Goal: Transaction & Acquisition: Download file/media

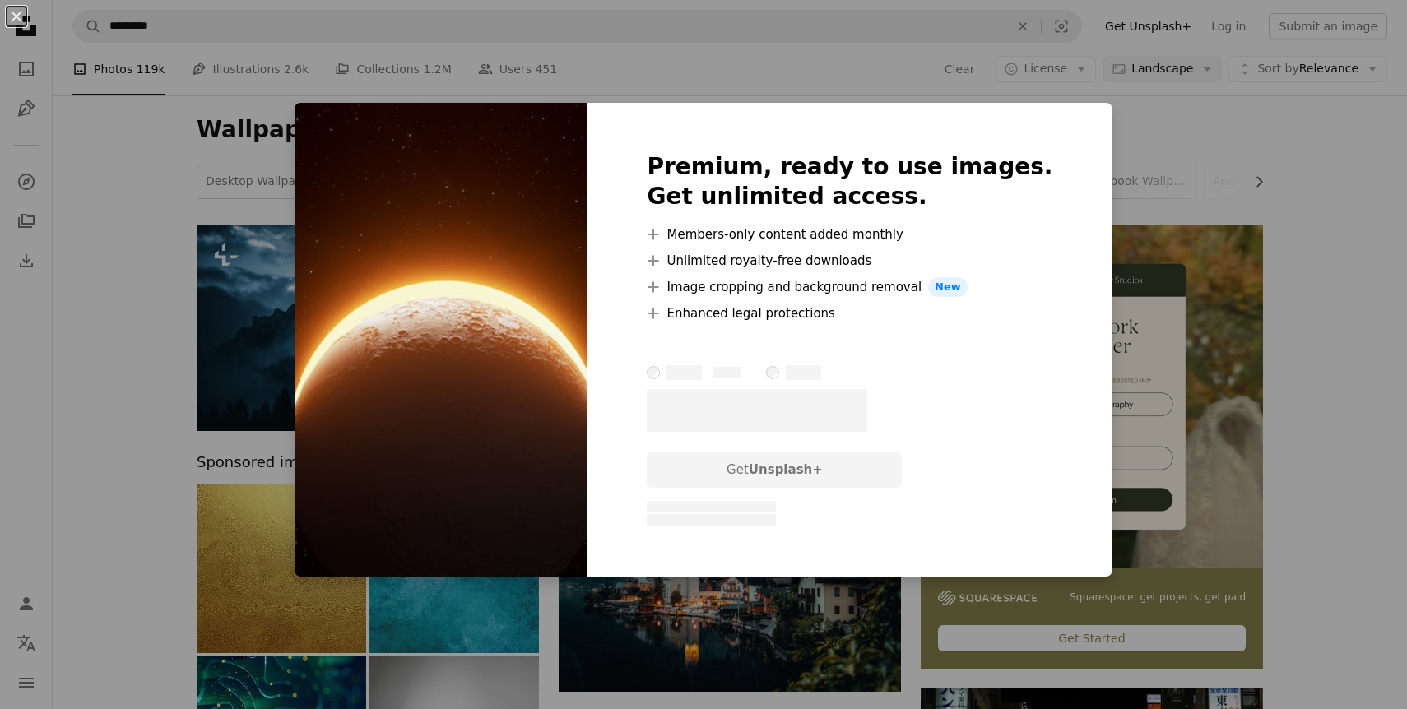
scroll to position [7839, 0]
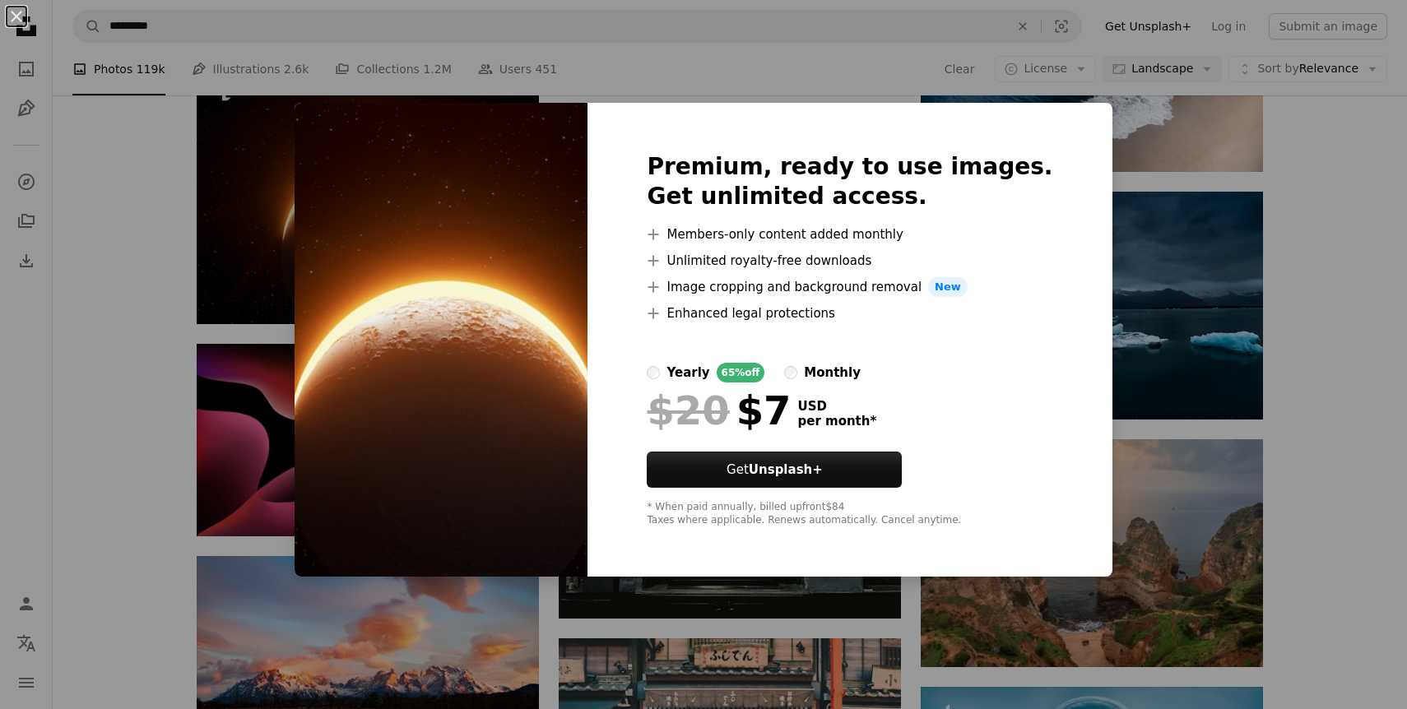
click at [171, 373] on div "An X shape Premium, ready to use images. Get unlimited access. A plus sign Memb…" at bounding box center [703, 354] width 1407 height 709
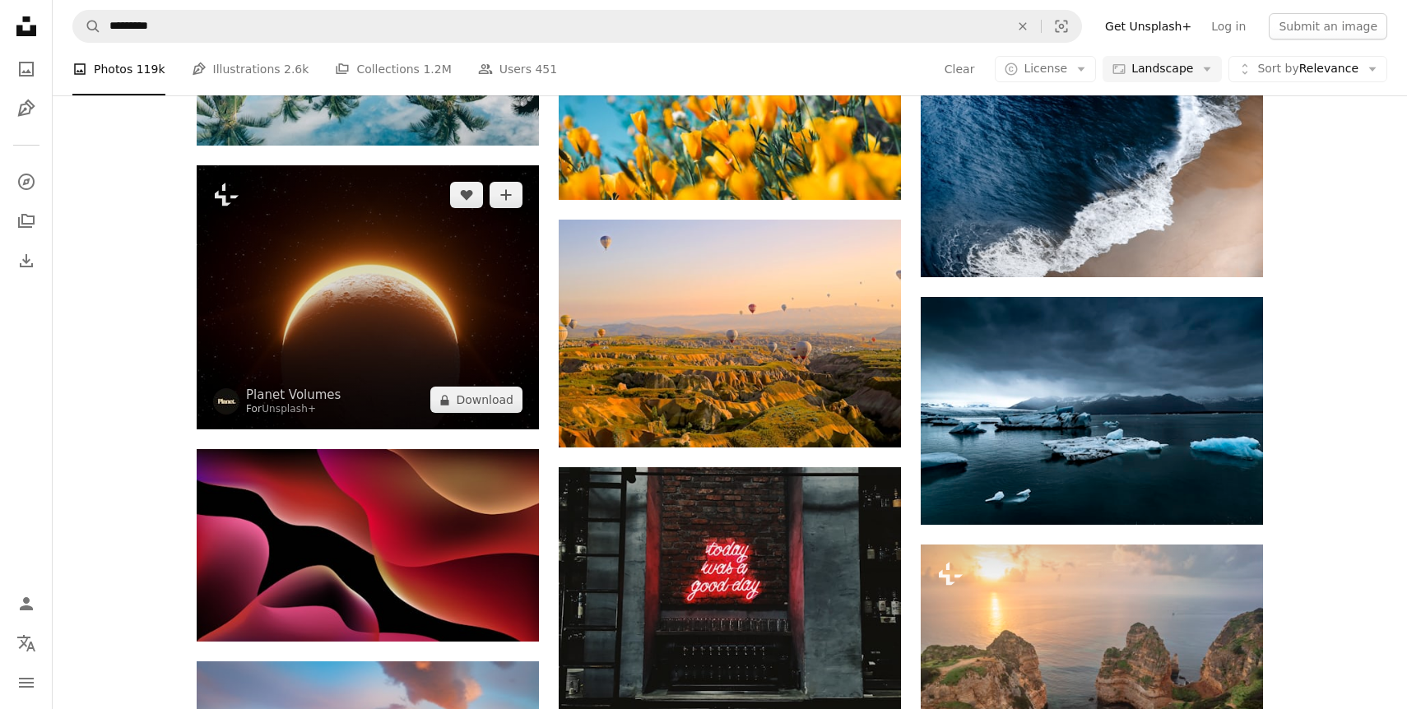
scroll to position [7731, 0]
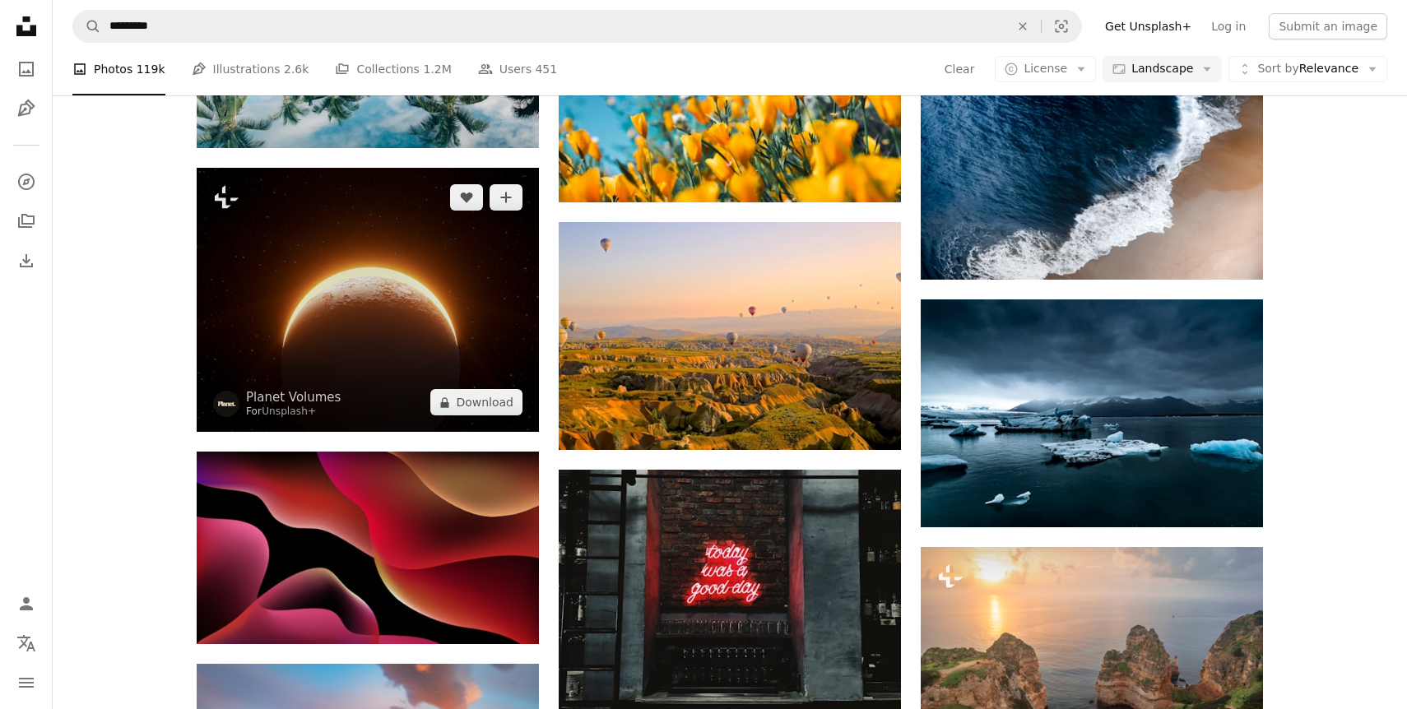
click at [378, 272] on img at bounding box center [368, 300] width 342 height 264
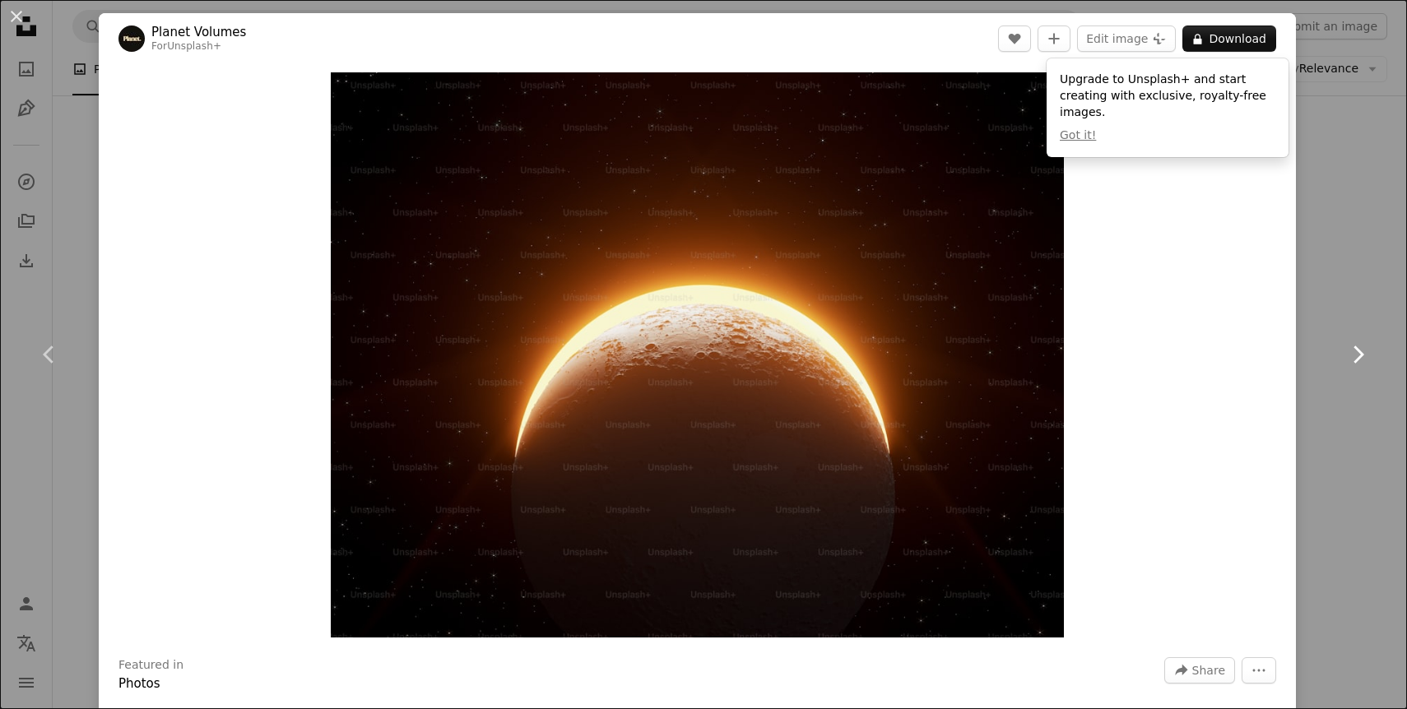
click at [1373, 410] on link "Chevron right" at bounding box center [1357, 355] width 99 height 158
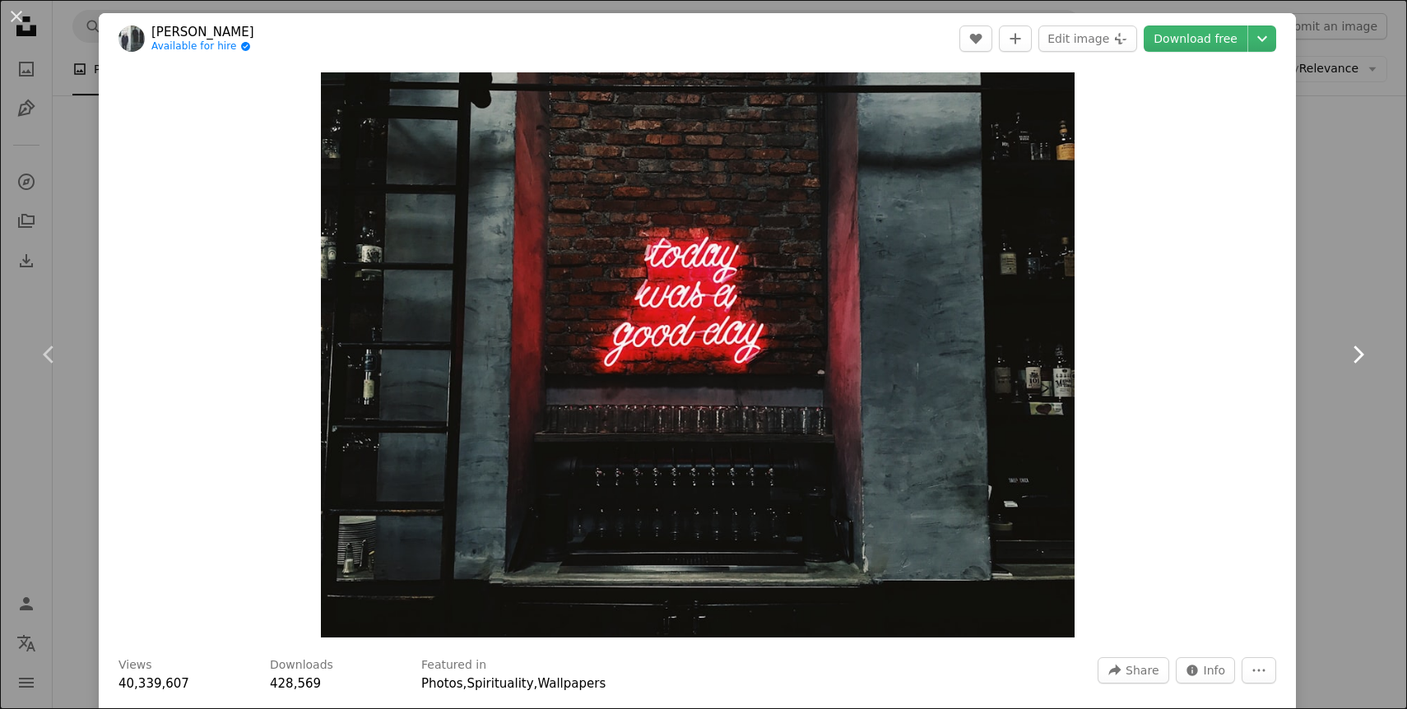
click at [1355, 341] on icon "Chevron right" at bounding box center [1357, 354] width 26 height 26
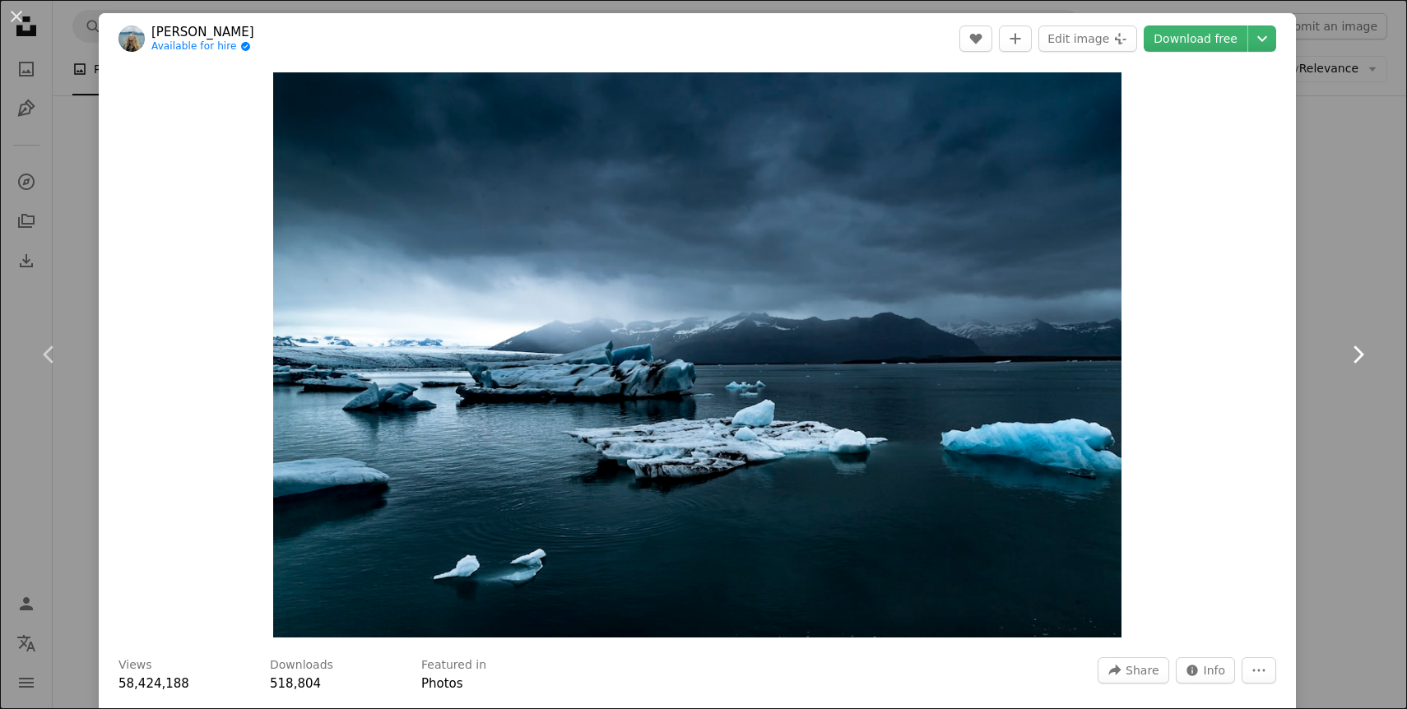
click at [1355, 341] on icon "Chevron right" at bounding box center [1357, 354] width 26 height 26
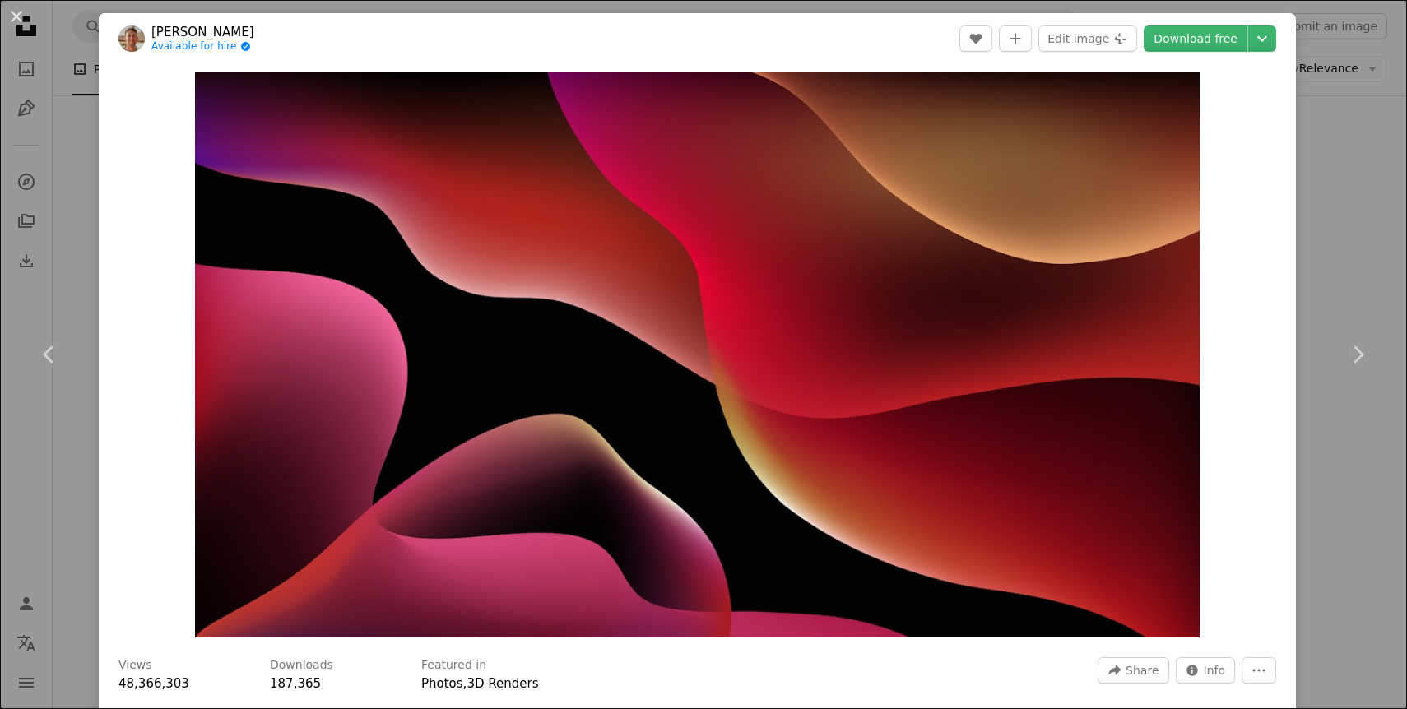
click at [1375, 266] on div "An X shape Chevron left Chevron right [PERSON_NAME] Available for hire A checkm…" at bounding box center [703, 354] width 1407 height 709
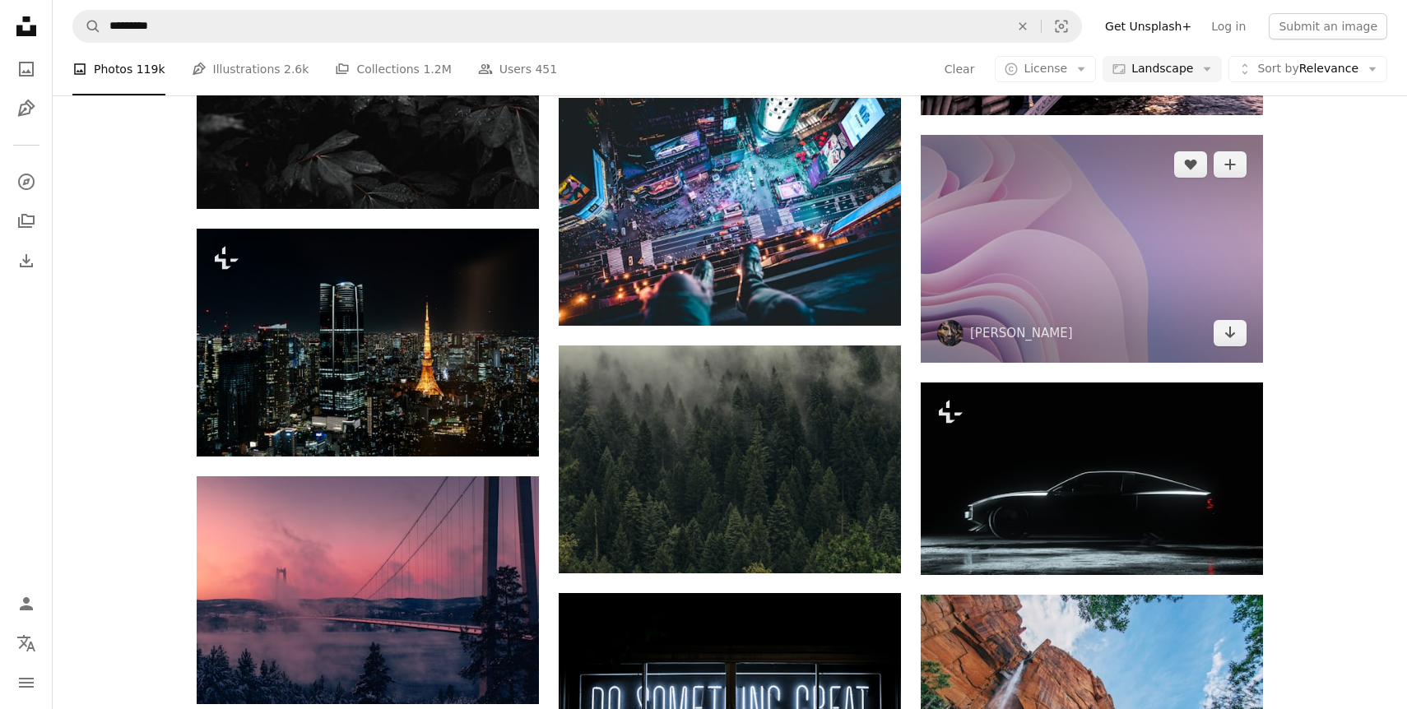
scroll to position [10107, 0]
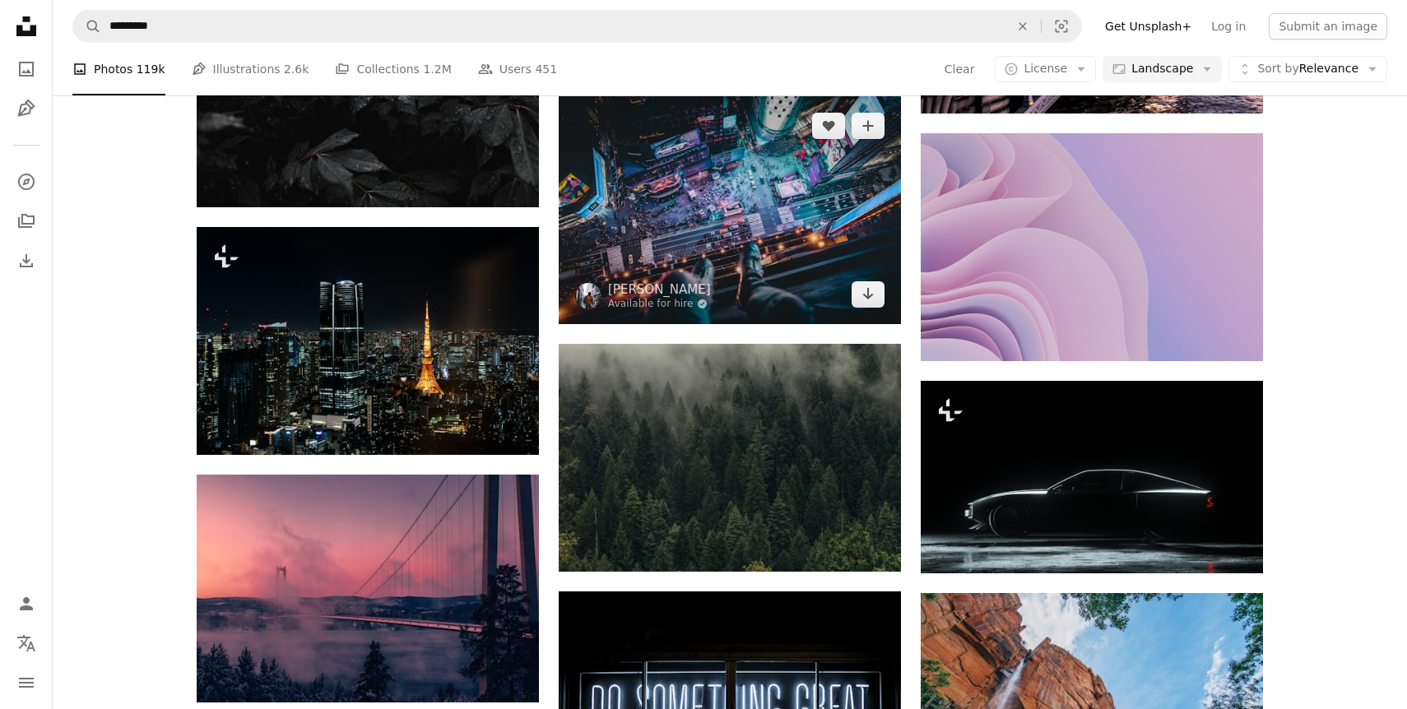
click at [781, 261] on img at bounding box center [730, 210] width 342 height 228
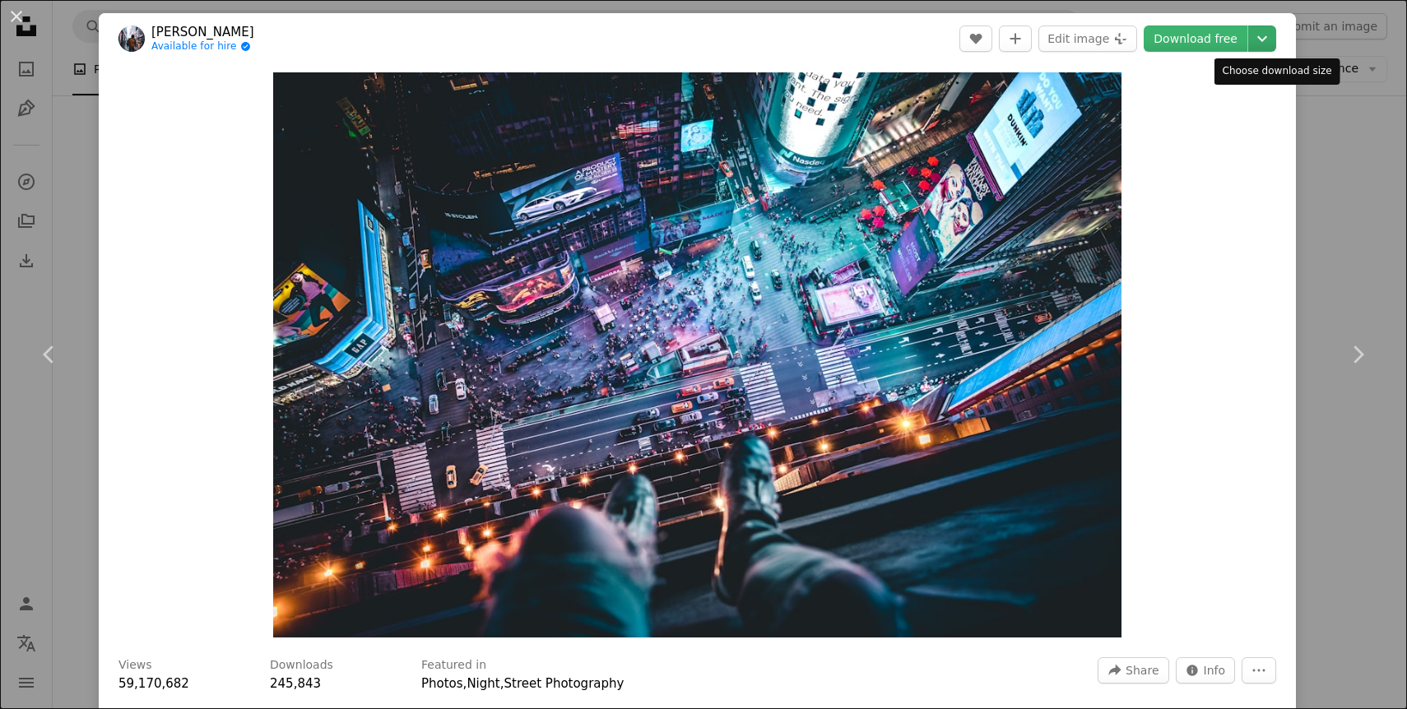
click at [1267, 38] on icon "Choose download size" at bounding box center [1262, 39] width 10 height 6
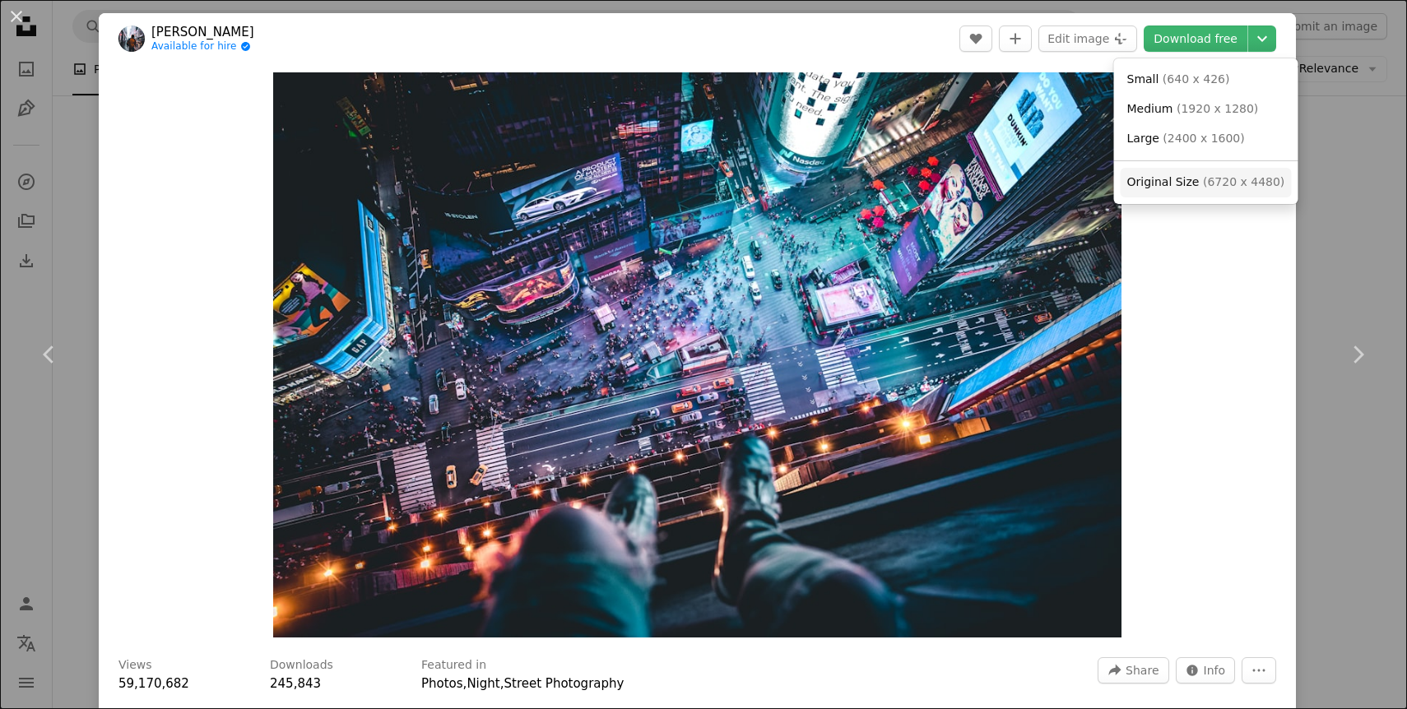
click at [1236, 180] on span "( 6720 x 4480 )" at bounding box center [1243, 181] width 81 height 13
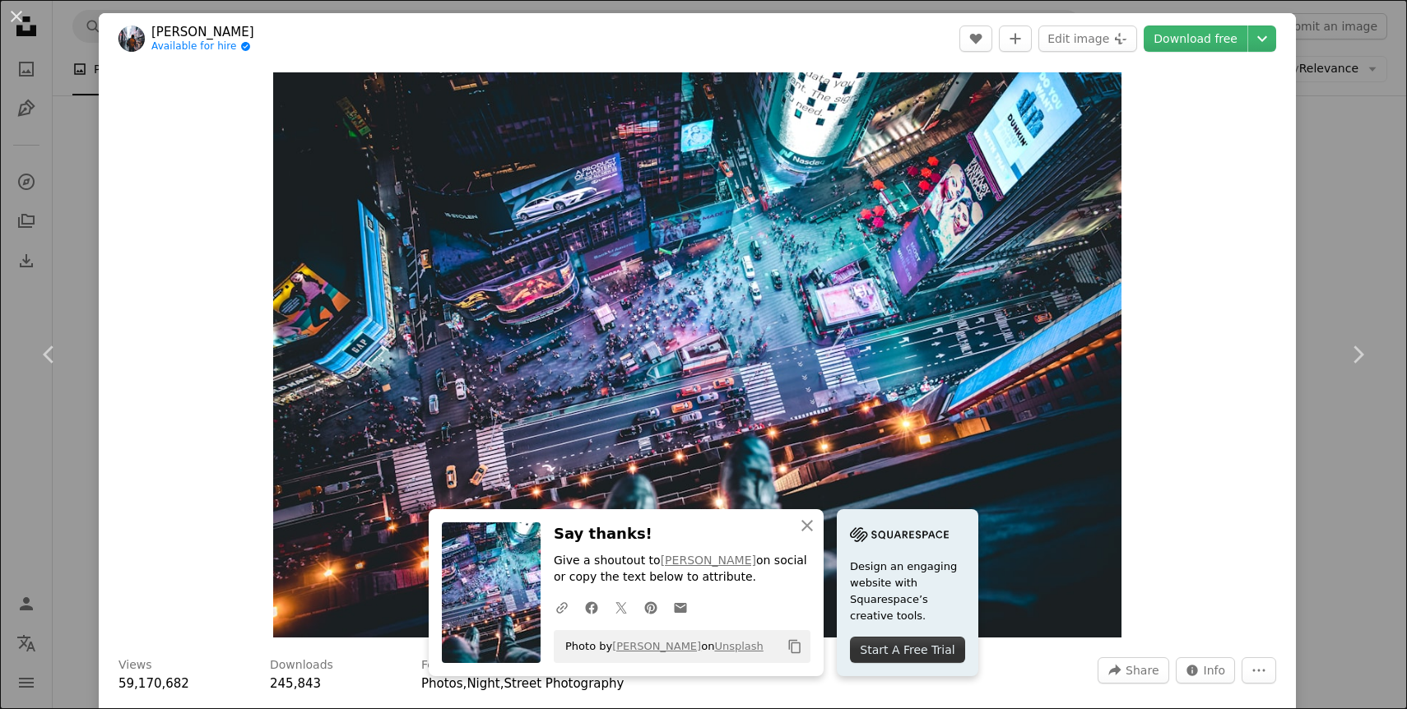
click at [1204, 279] on div "Zoom in" at bounding box center [697, 355] width 1197 height 582
click at [1362, 197] on div "An X shape Chevron left Chevron right [PERSON_NAME] Available for hire A checkm…" at bounding box center [703, 354] width 1407 height 709
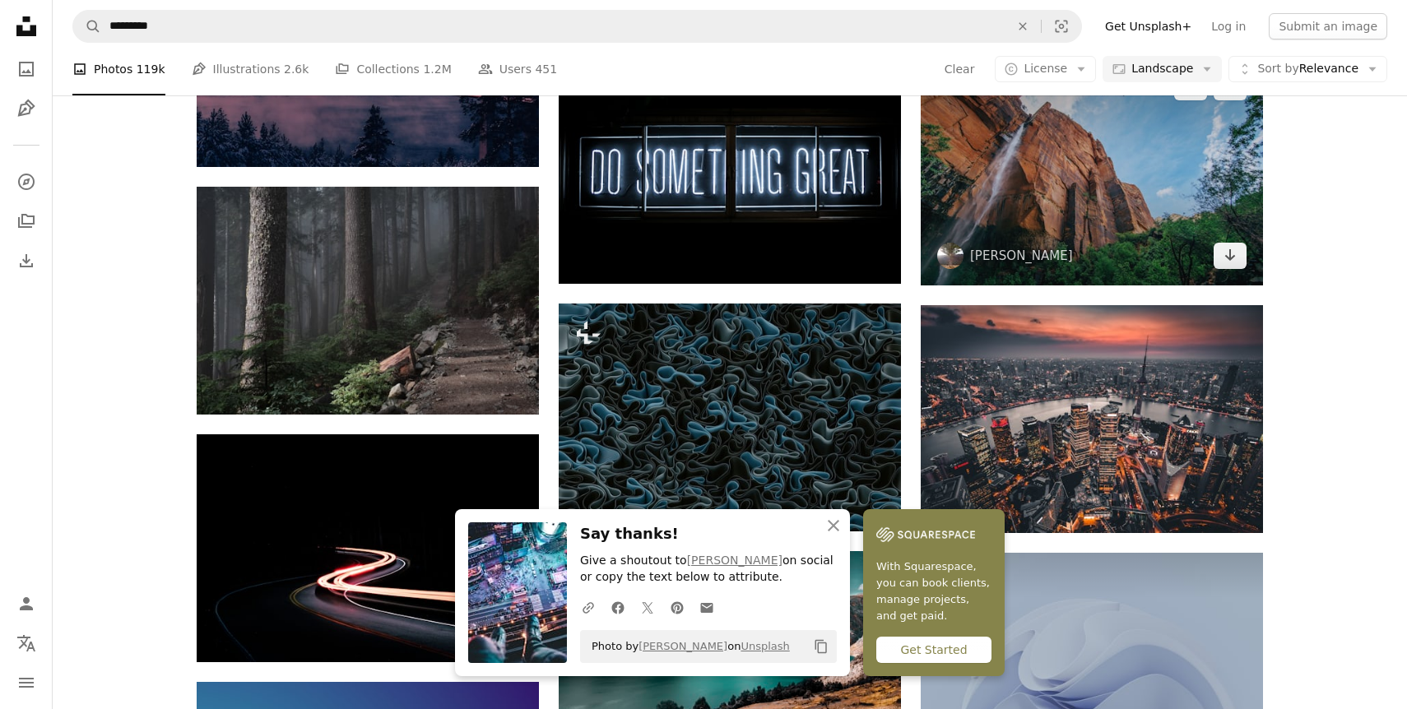
scroll to position [10631, 0]
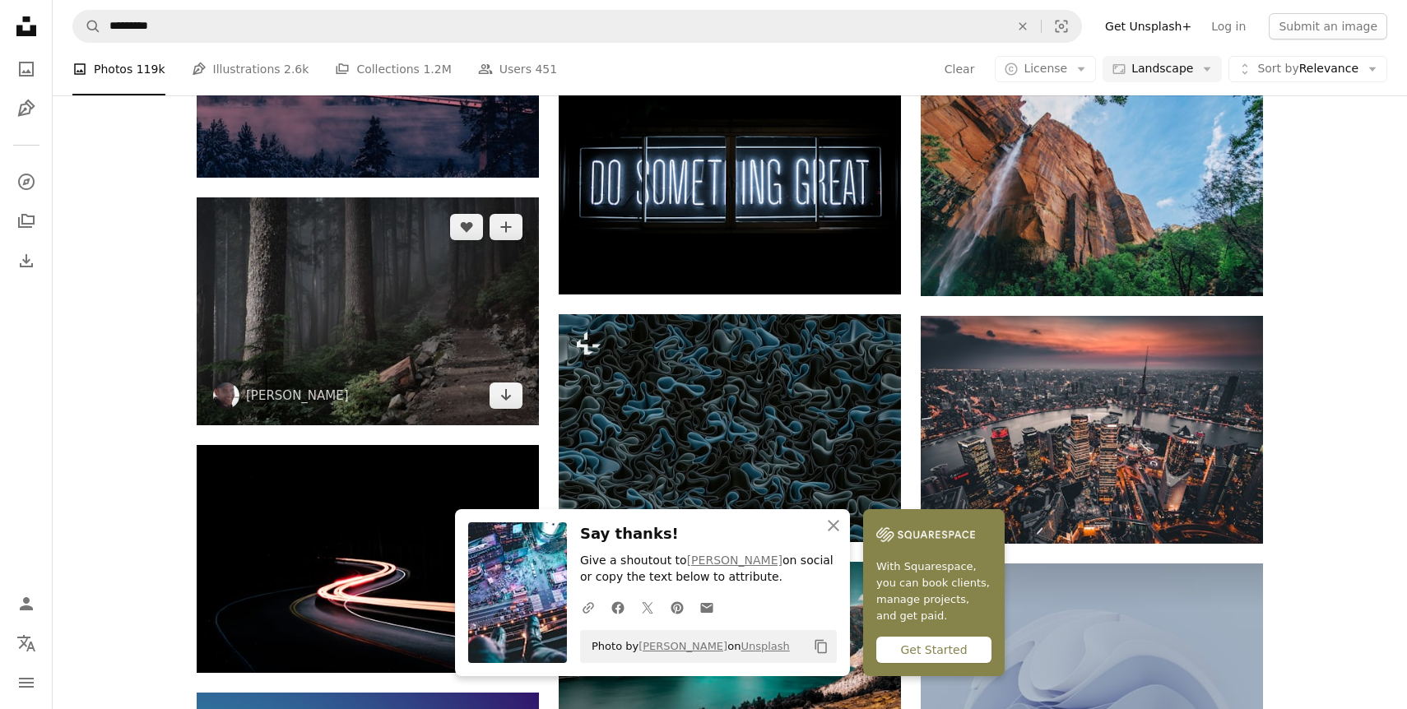
click at [276, 267] on img at bounding box center [368, 311] width 342 height 228
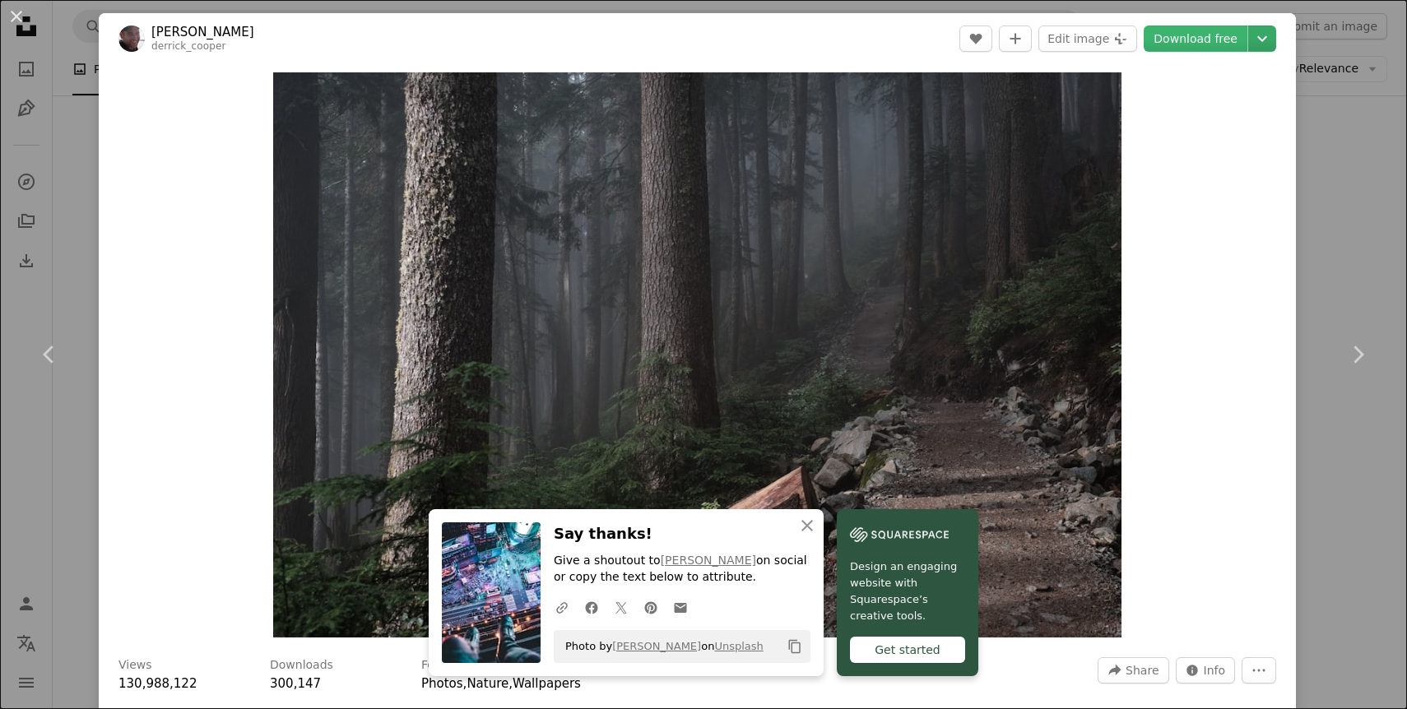
click at [1275, 40] on icon "Chevron down" at bounding box center [1262, 39] width 26 height 20
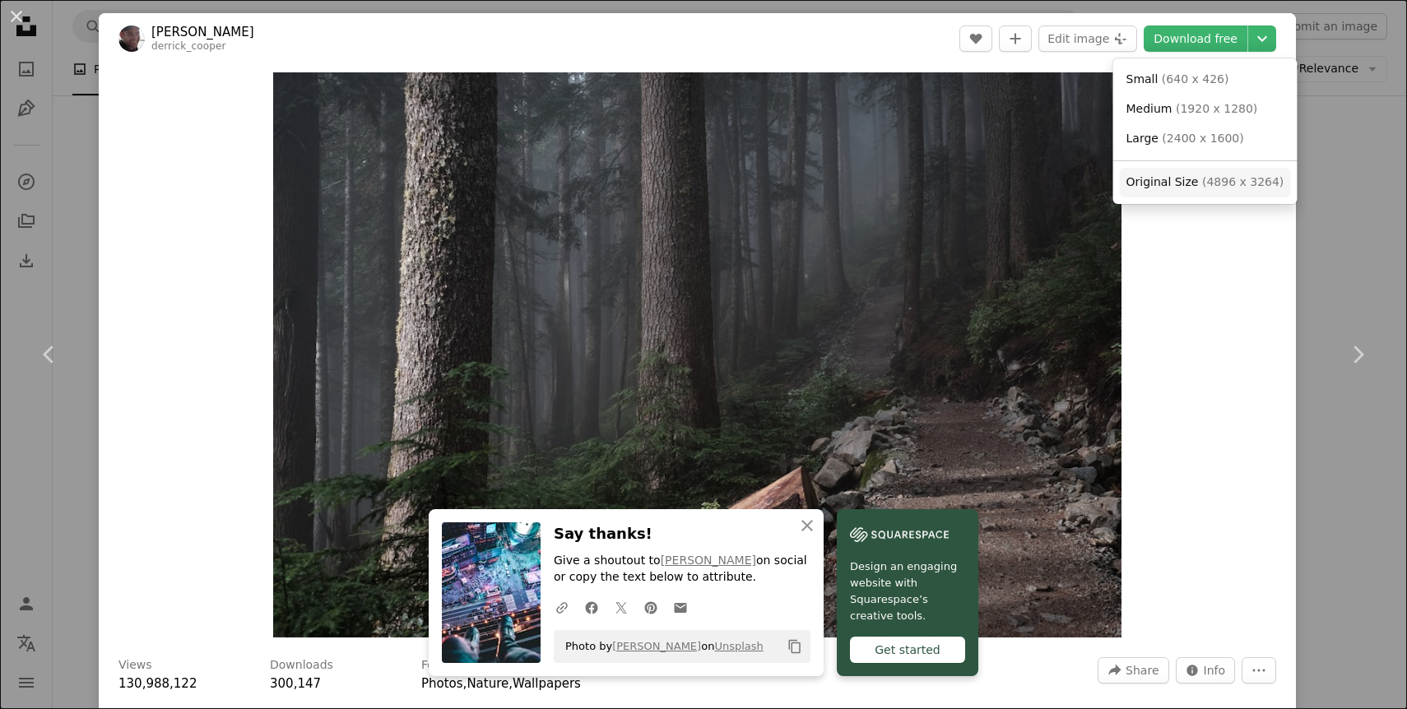
click at [1244, 188] on span "( 4896 x 3264 )" at bounding box center [1242, 181] width 81 height 13
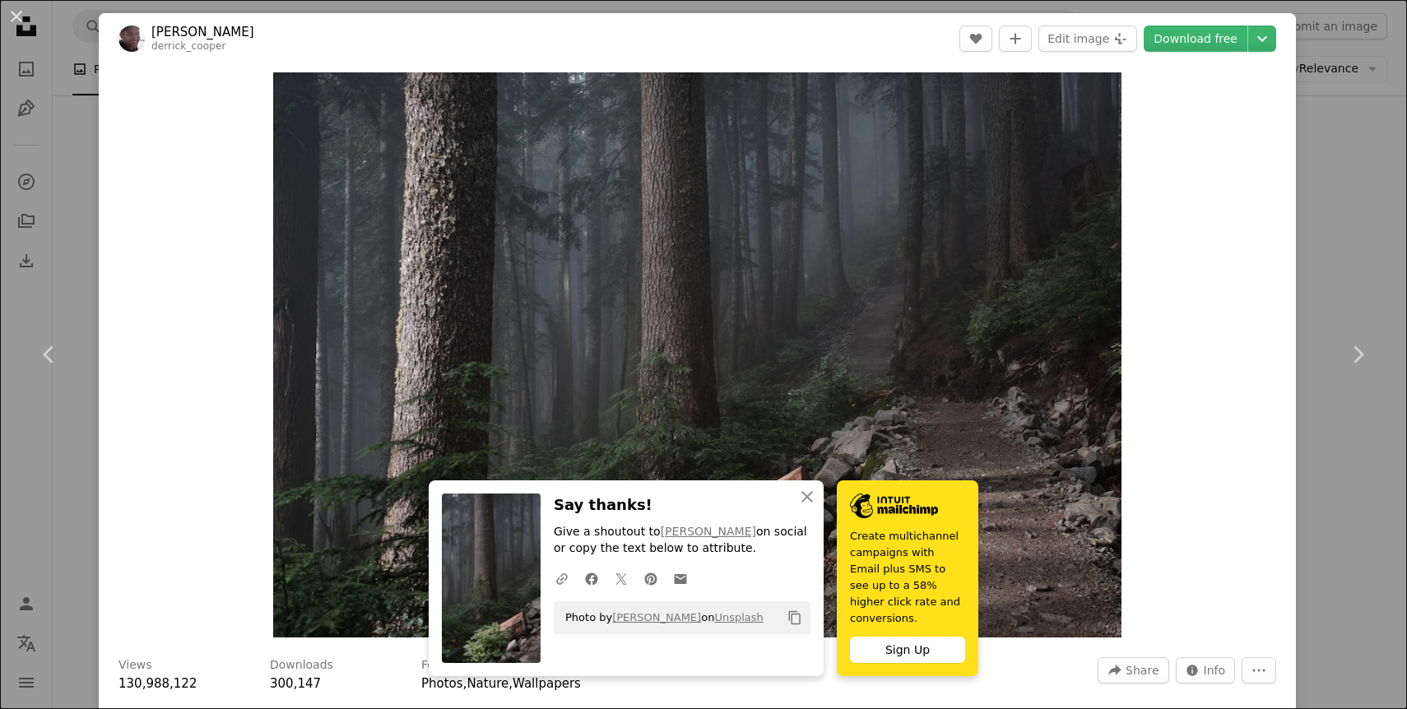
click at [1365, 270] on div "An X shape Chevron left Chevron right [PERSON_NAME] derrick_cooper A heart A pl…" at bounding box center [703, 354] width 1407 height 709
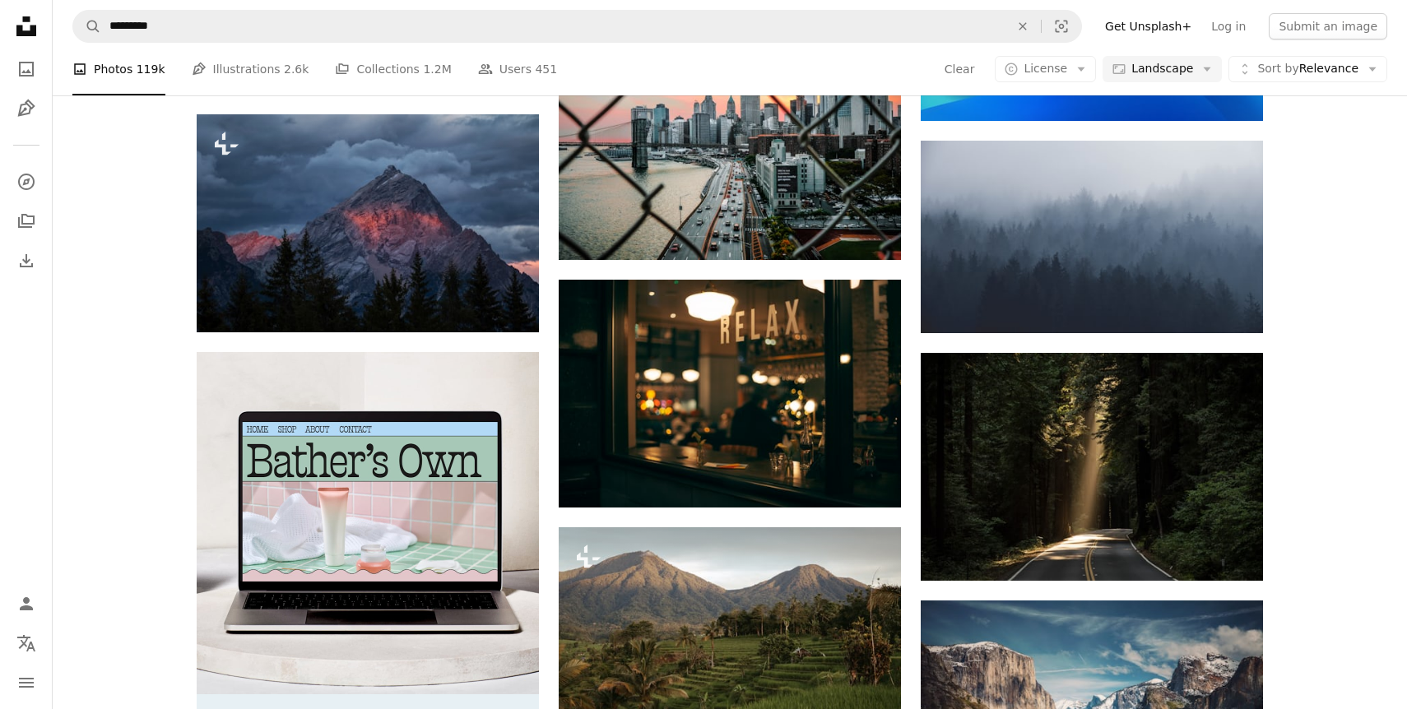
scroll to position [1509, 0]
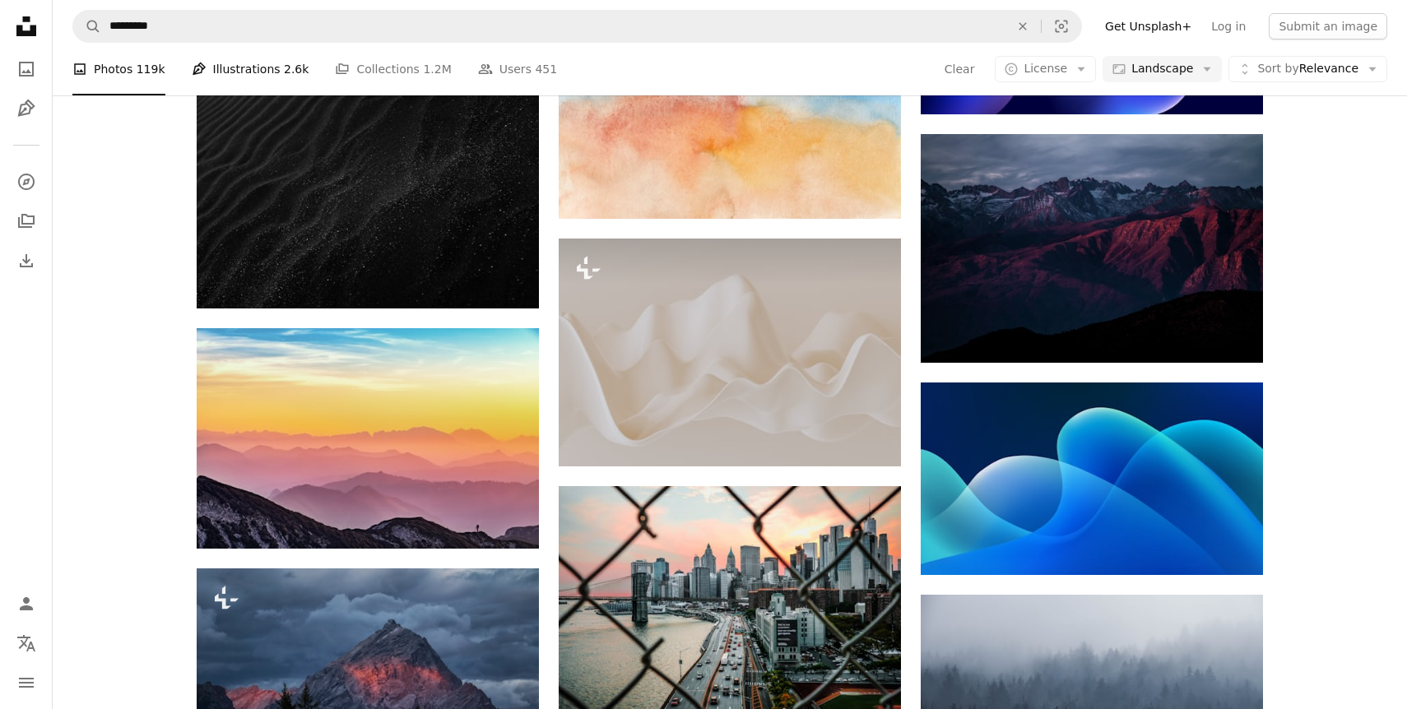
click at [255, 69] on link "Pen Tool Illustrations 2.6k" at bounding box center [251, 69] width 118 height 53
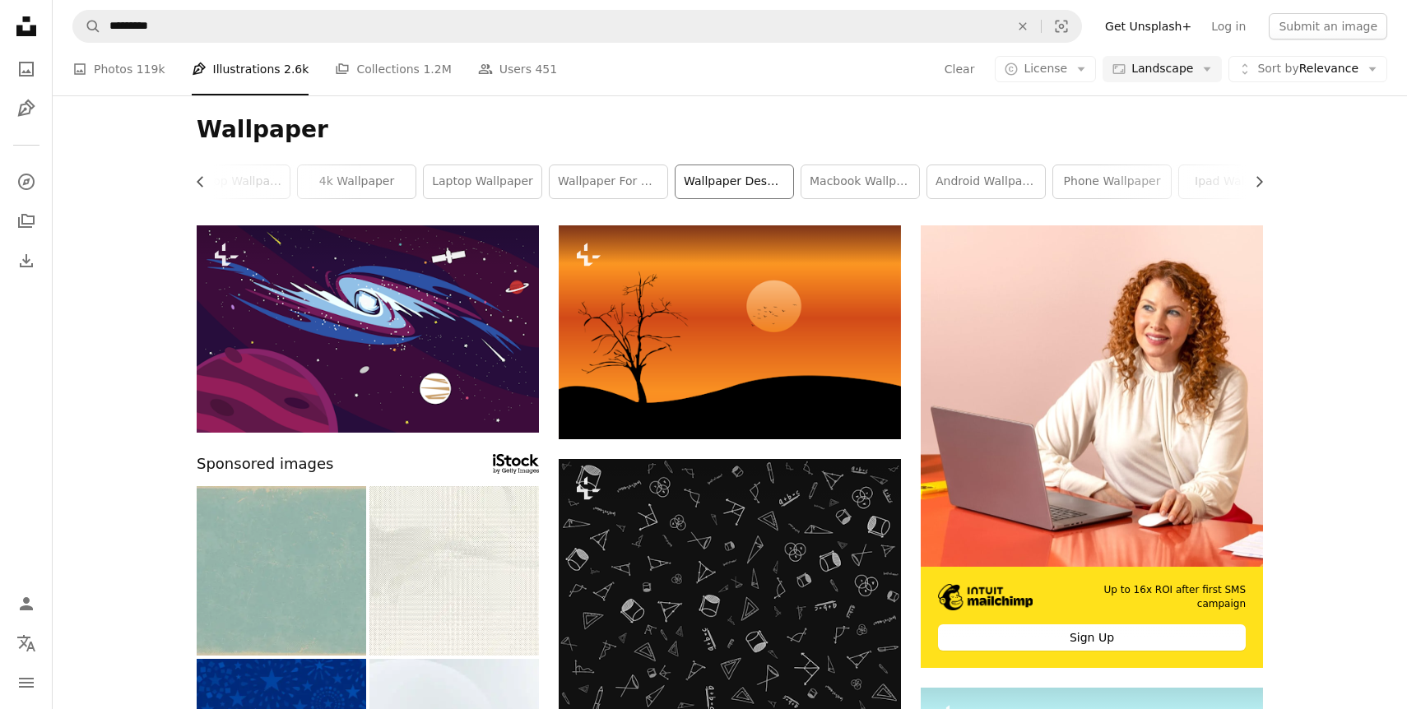
scroll to position [0, 438]
click at [1067, 68] on span "License" at bounding box center [1045, 68] width 44 height 13
click at [1050, 209] on link "Free" at bounding box center [1076, 201] width 135 height 30
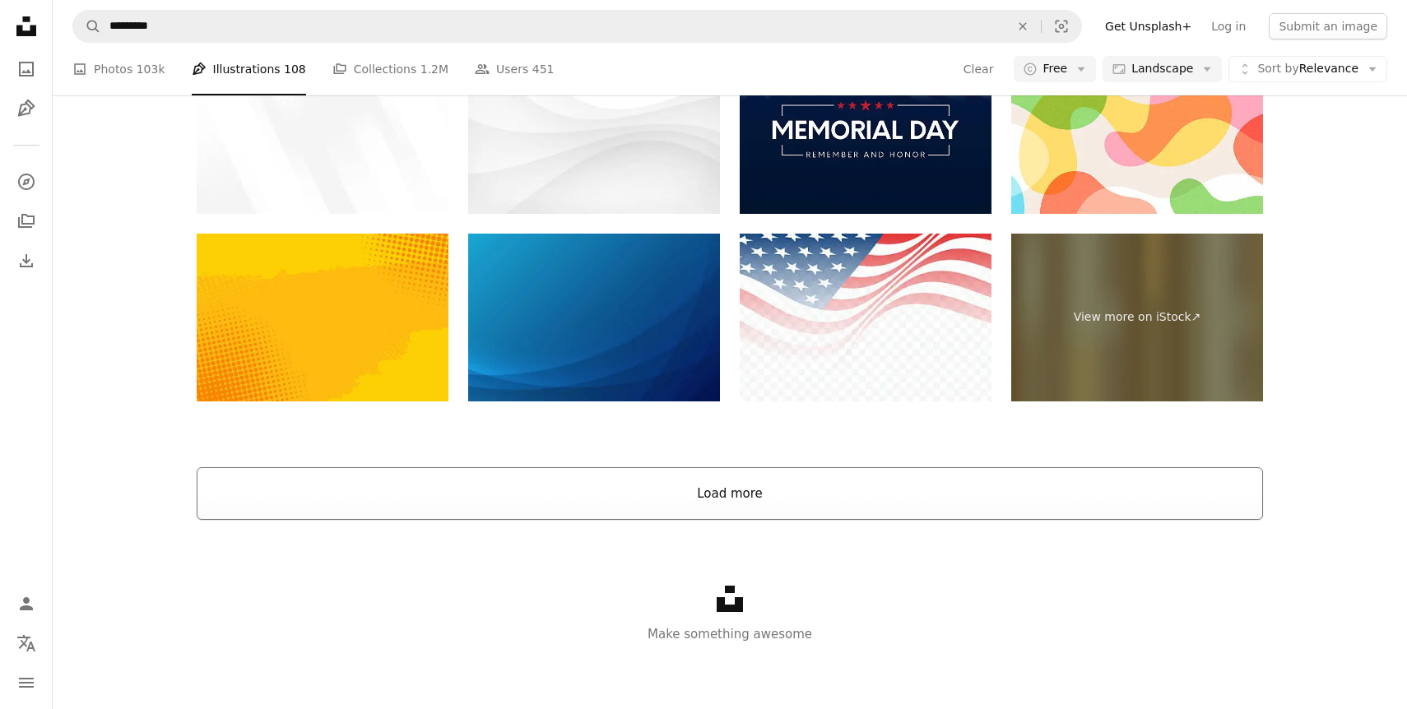
click at [771, 494] on button "Load more" at bounding box center [730, 493] width 1066 height 53
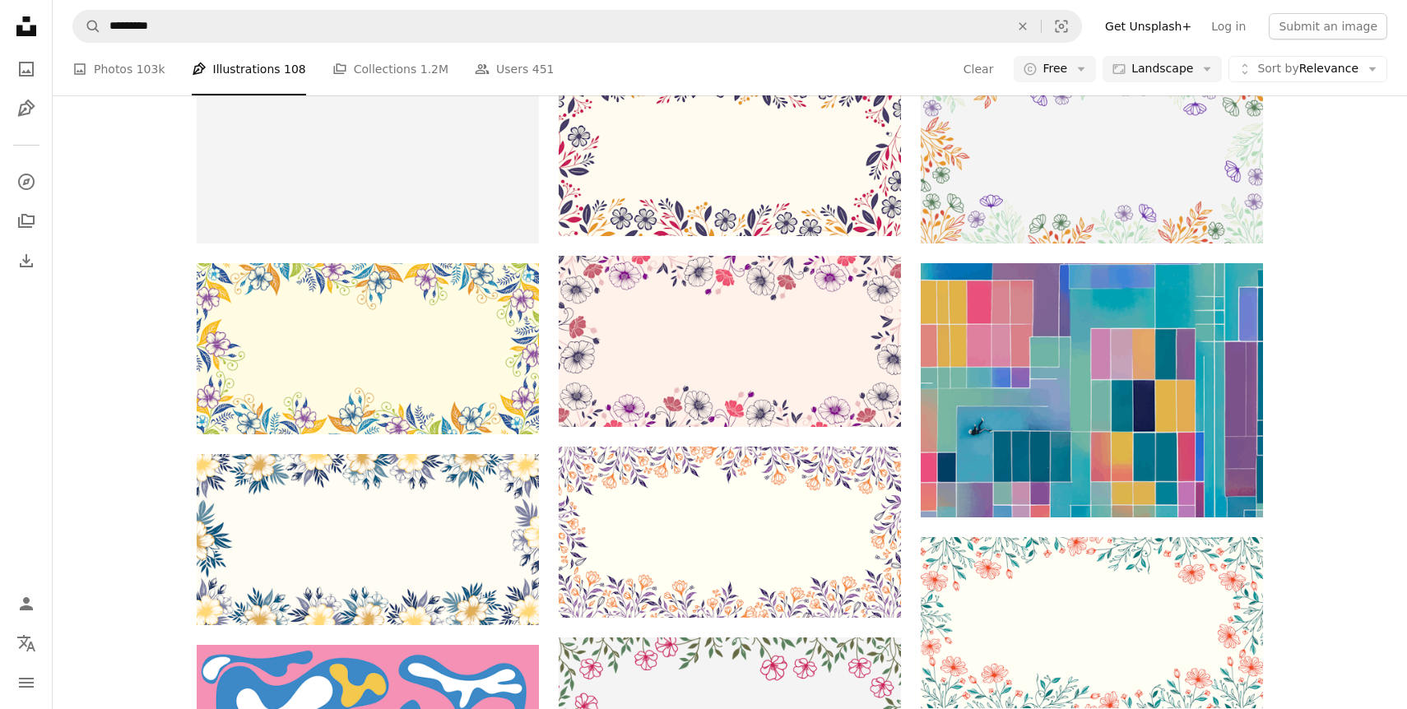
scroll to position [18914, 0]
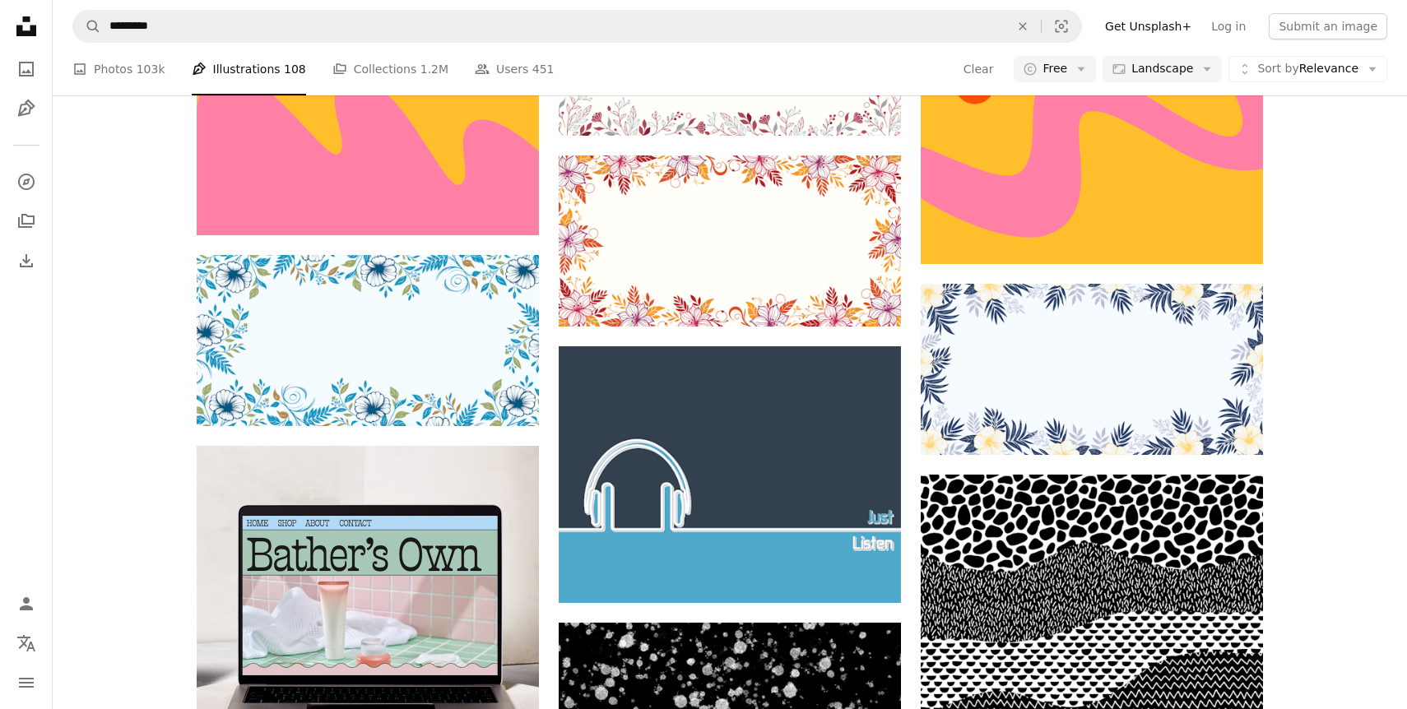
scroll to position [0, 0]
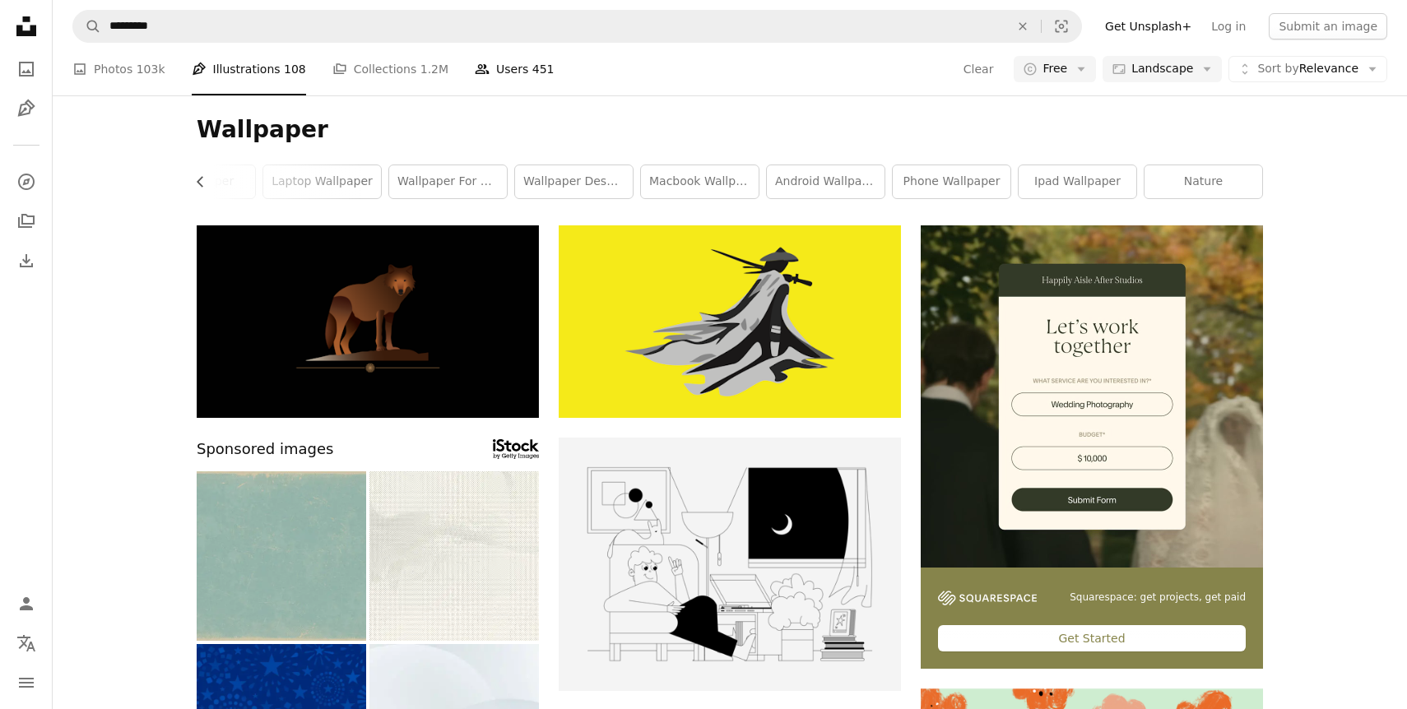
click at [532, 60] on span "451" at bounding box center [543, 69] width 22 height 18
